Goal: Check status: Check status

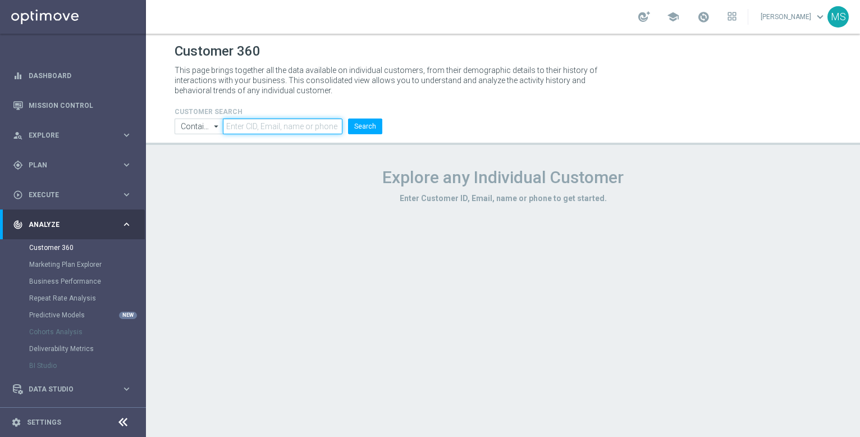
click at [246, 127] on input "text" at bounding box center [283, 126] width 120 height 16
paste input "1205921"
type input "1205921"
drag, startPoint x: 357, startPoint y: 125, endPoint x: 384, endPoint y: 102, distance: 35.8
click at [357, 125] on button "Search" at bounding box center [365, 126] width 34 height 16
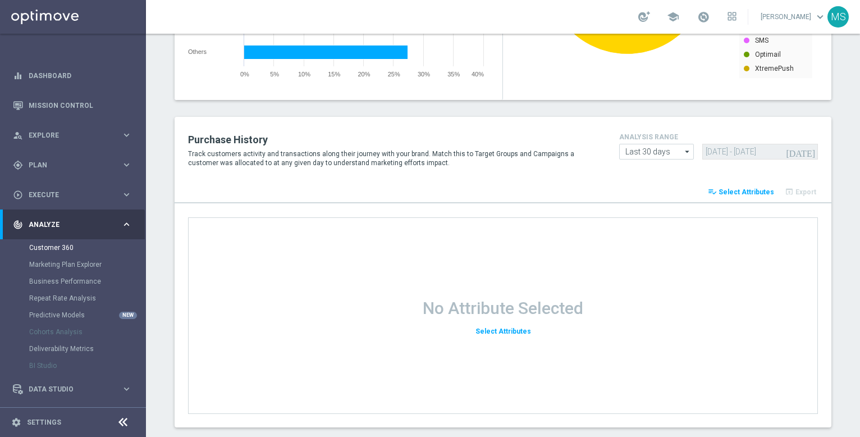
scroll to position [1513, 0]
